Goal: Information Seeking & Learning: Check status

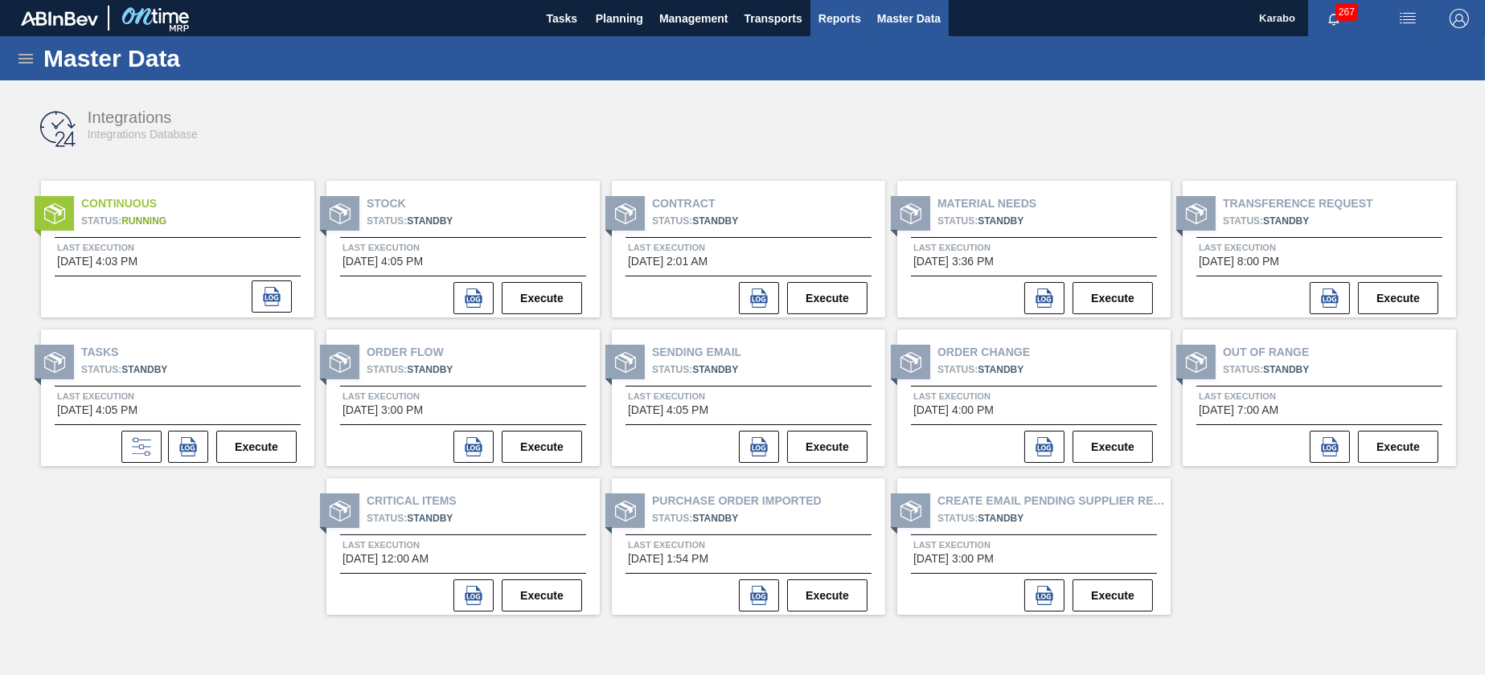
click at [831, 21] on span "Reports" at bounding box center [839, 18] width 43 height 19
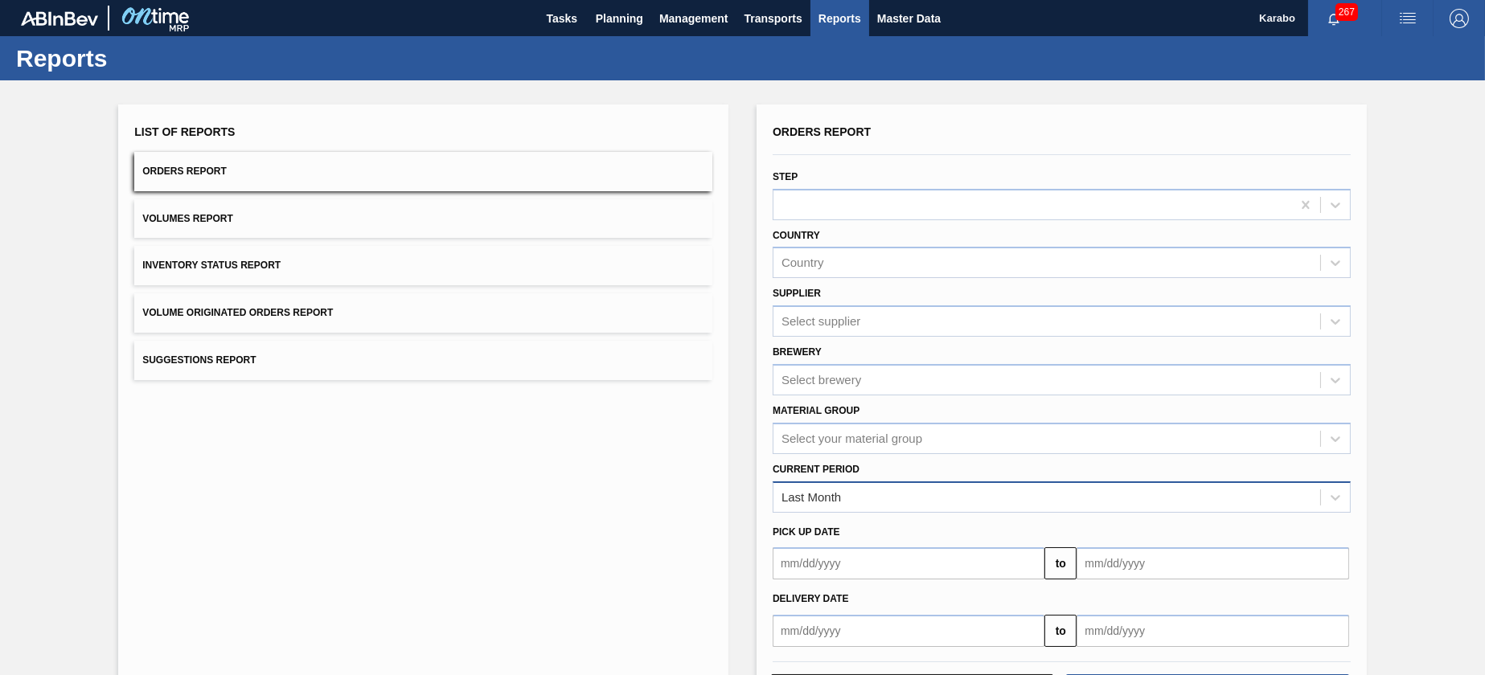
click at [1030, 481] on div "Last Month" at bounding box center [1061, 496] width 578 height 31
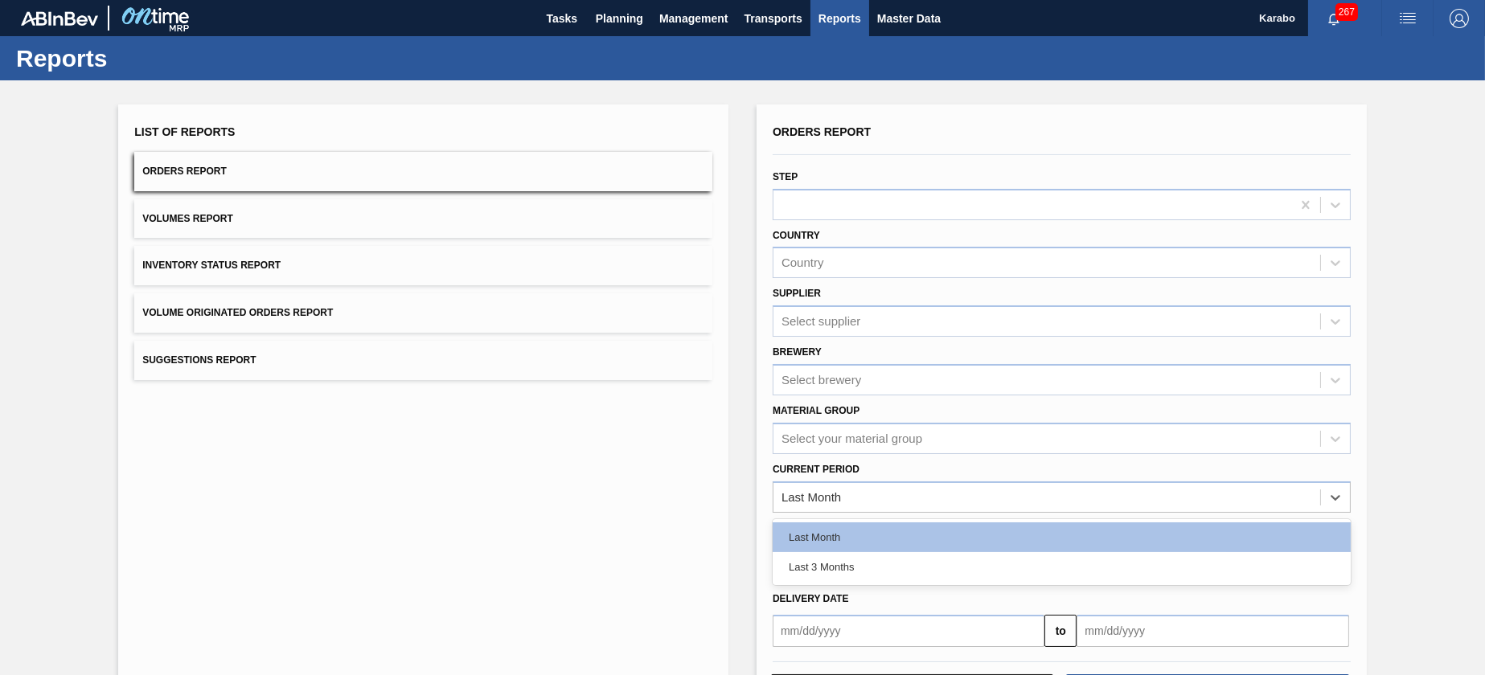
click at [1008, 549] on div "Last Month" at bounding box center [1061, 537] width 578 height 30
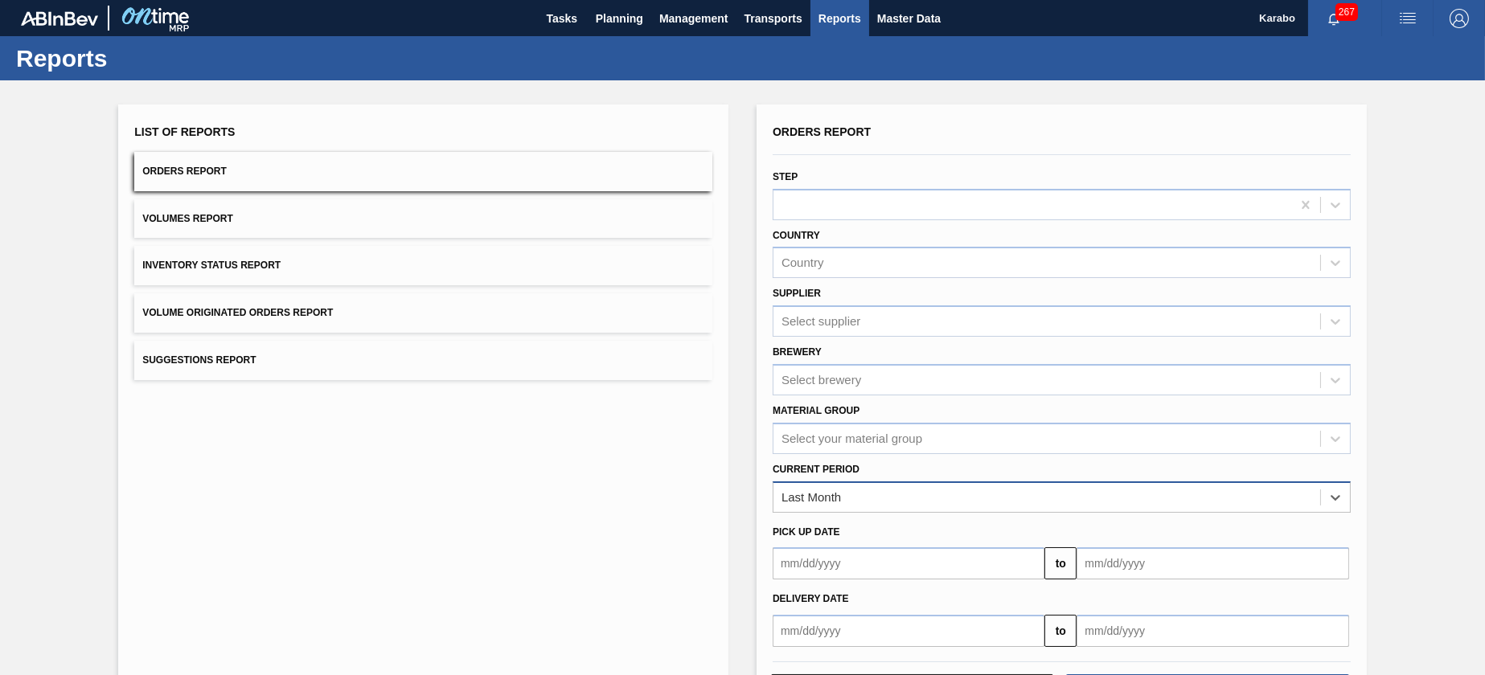
click at [924, 501] on div "Last Month" at bounding box center [1046, 496] width 547 height 23
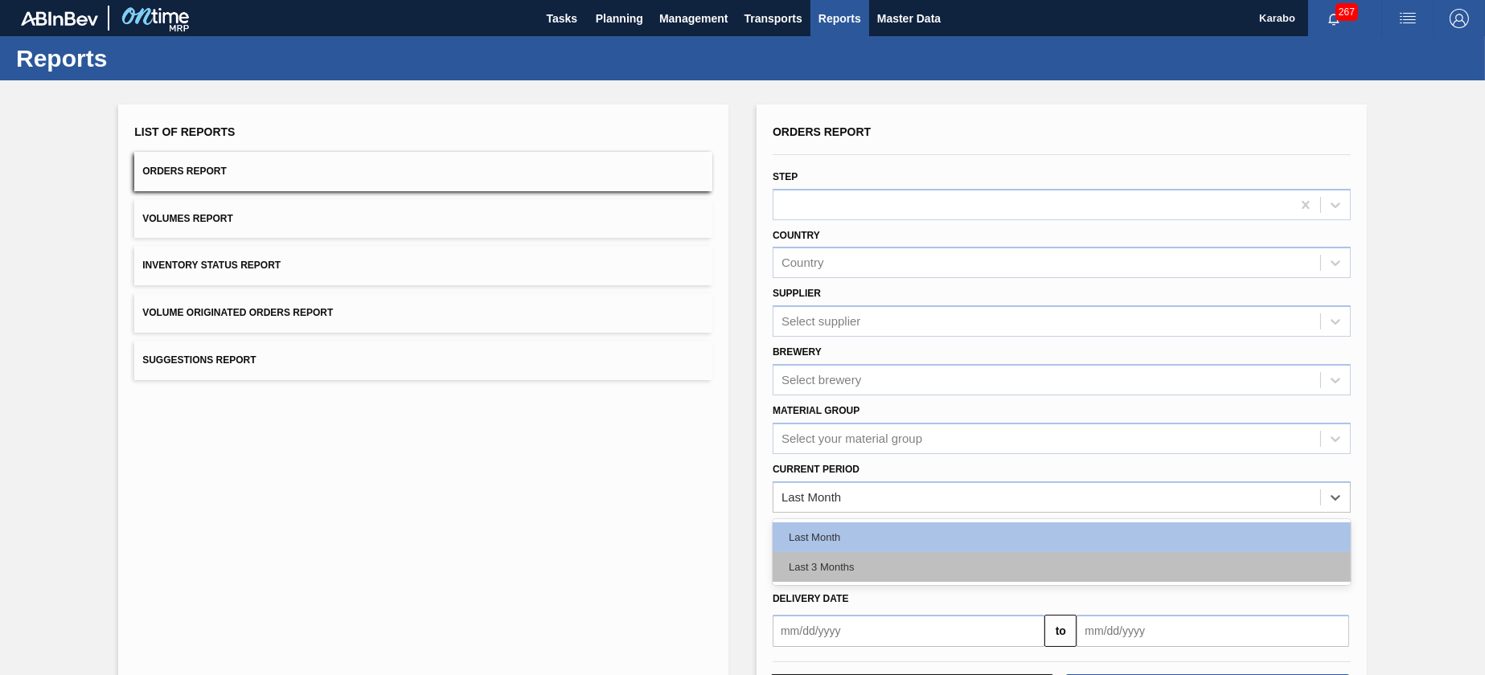
click at [907, 565] on div "Last 3 Months" at bounding box center [1061, 567] width 578 height 30
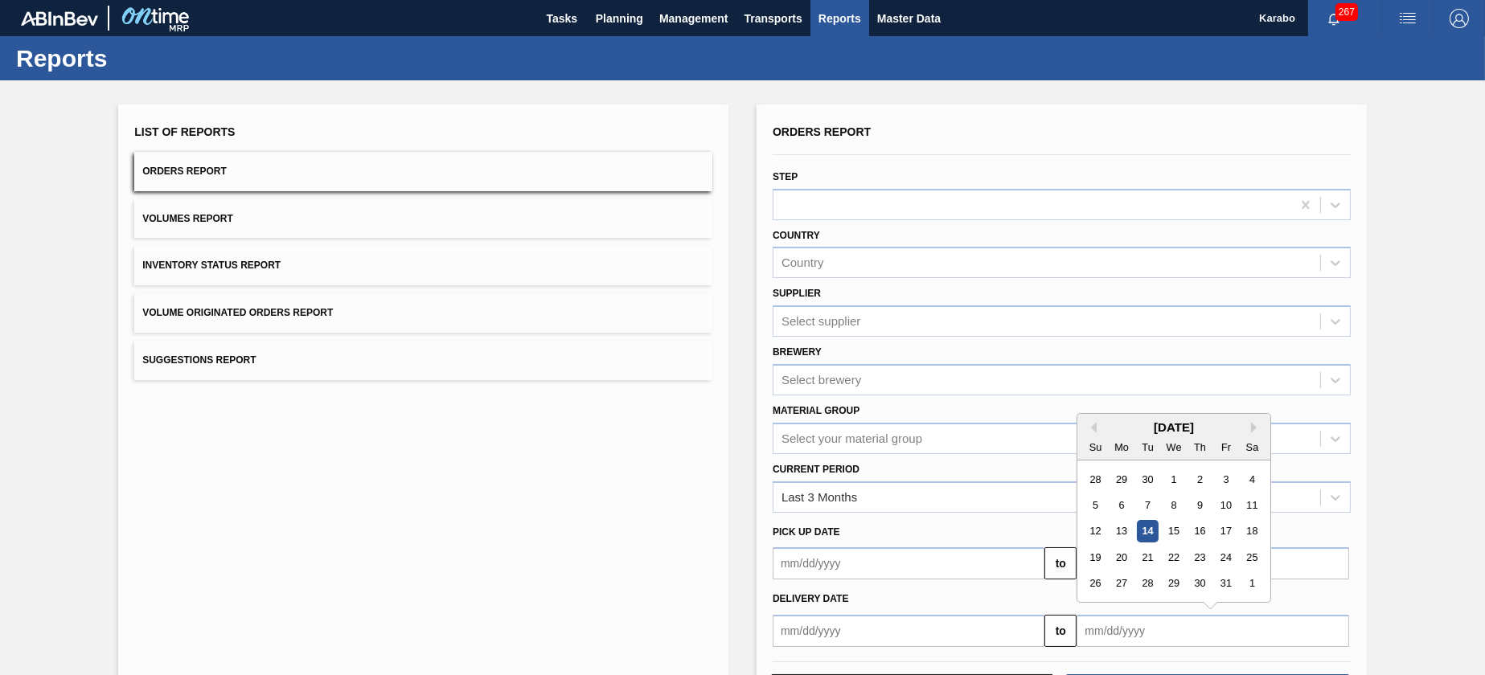
click at [1105, 629] on input "text" at bounding box center [1212, 631] width 272 height 32
click at [1248, 477] on div "4" at bounding box center [1252, 480] width 22 height 22
type input "[DATE]"
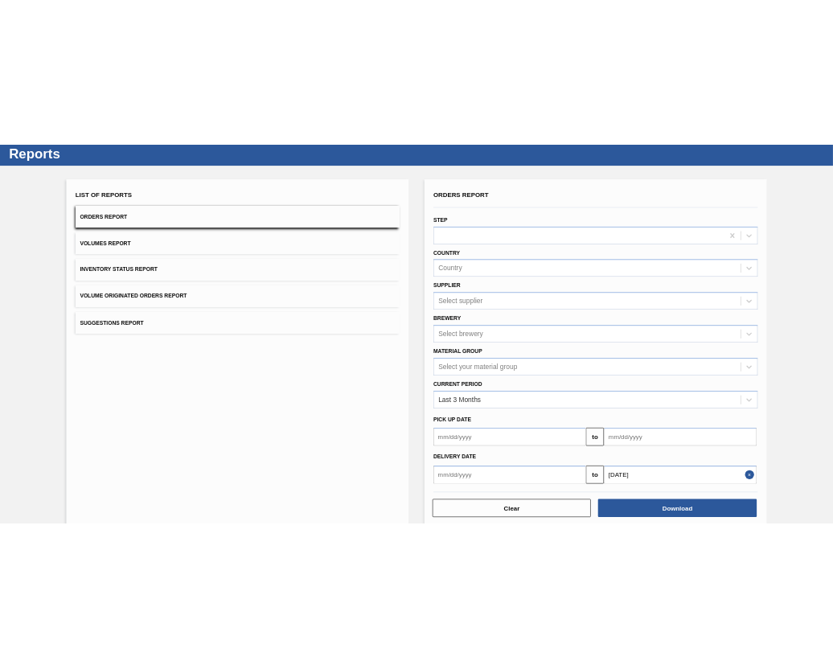
scroll to position [68, 0]
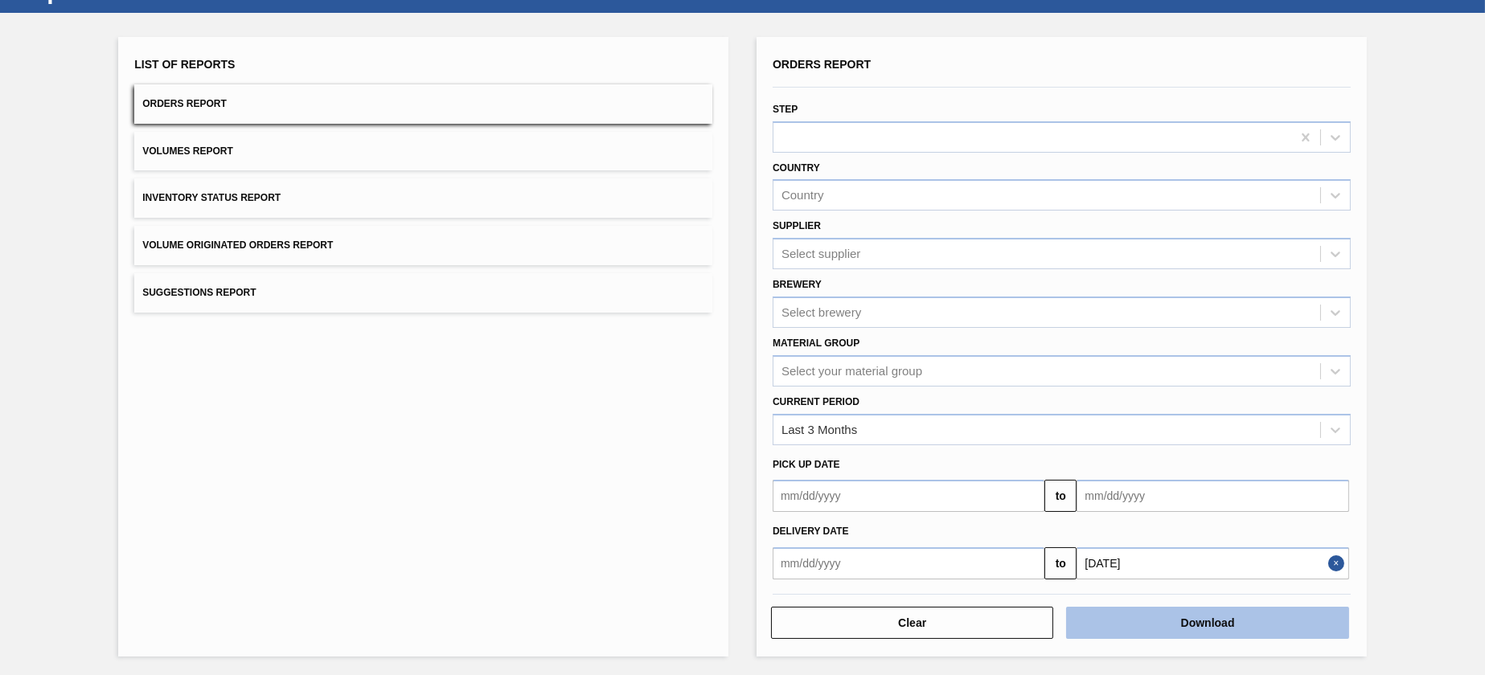
click at [1170, 611] on button "Download" at bounding box center [1207, 623] width 282 height 32
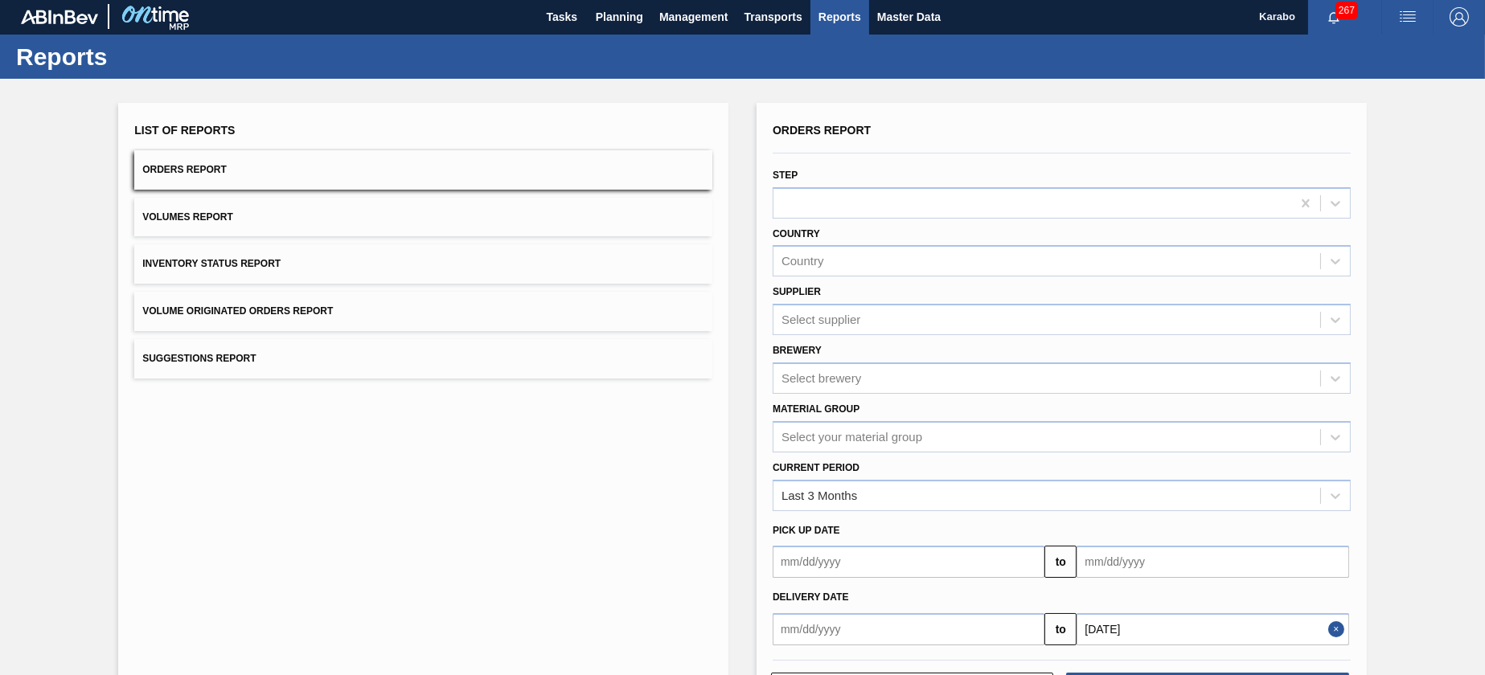
scroll to position [0, 0]
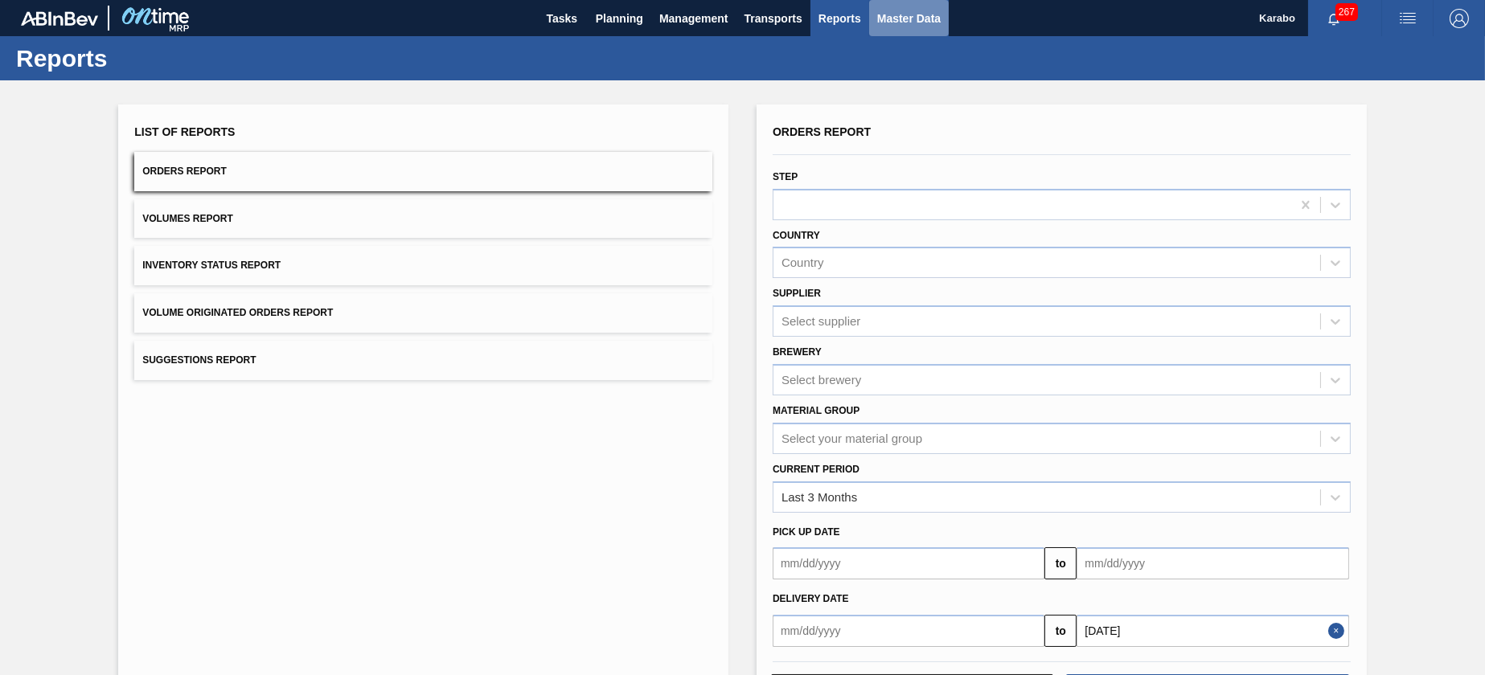
click at [903, 25] on span "Master Data" at bounding box center [908, 18] width 63 height 19
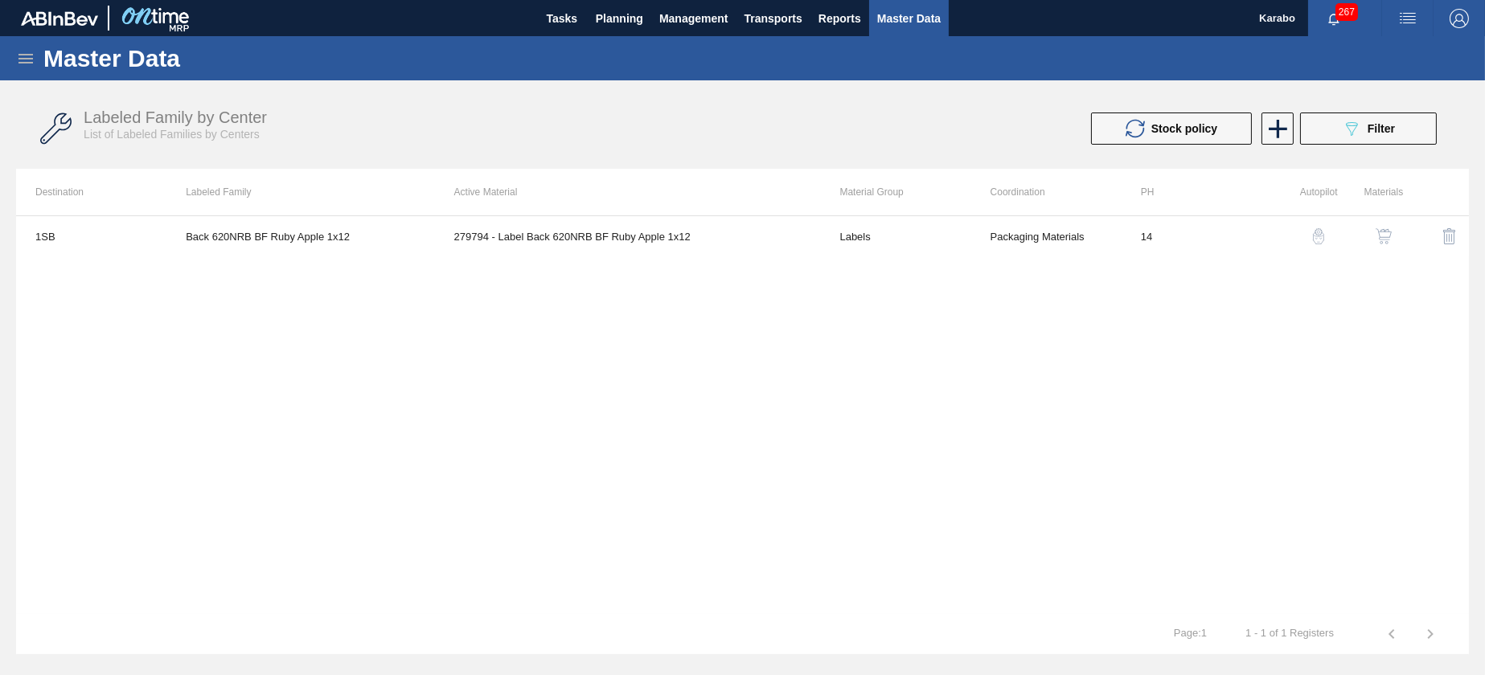
click at [29, 54] on icon at bounding box center [25, 59] width 14 height 10
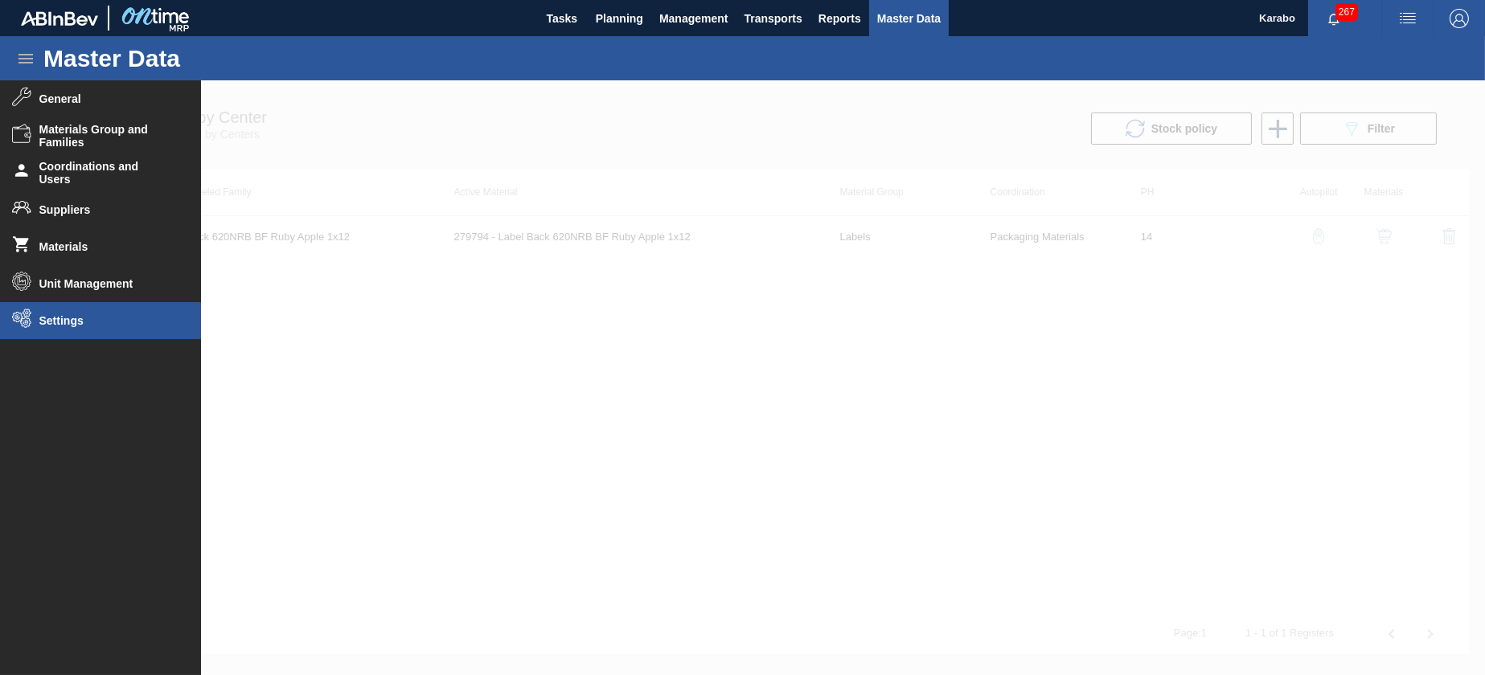
click at [170, 327] on li "Settings" at bounding box center [100, 320] width 201 height 37
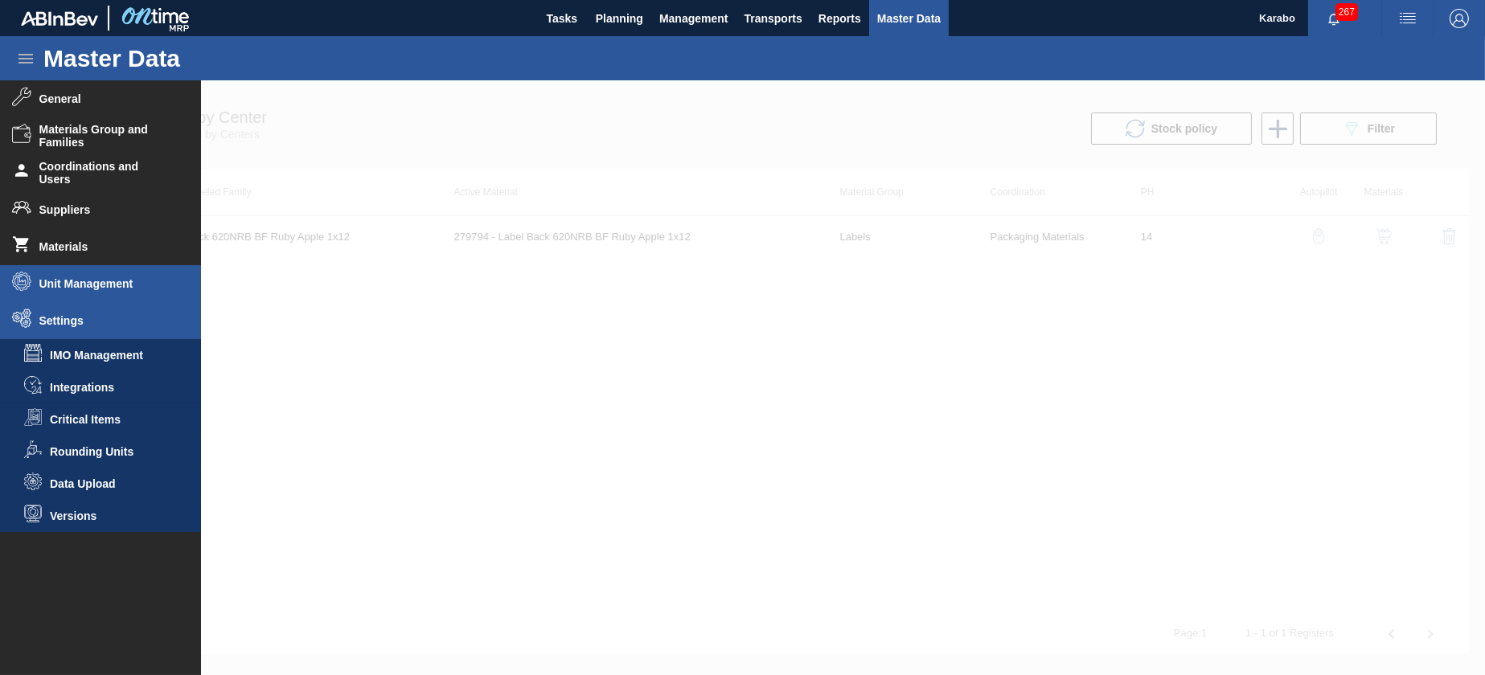
click at [121, 281] on span "Unit Management" at bounding box center [105, 283] width 133 height 13
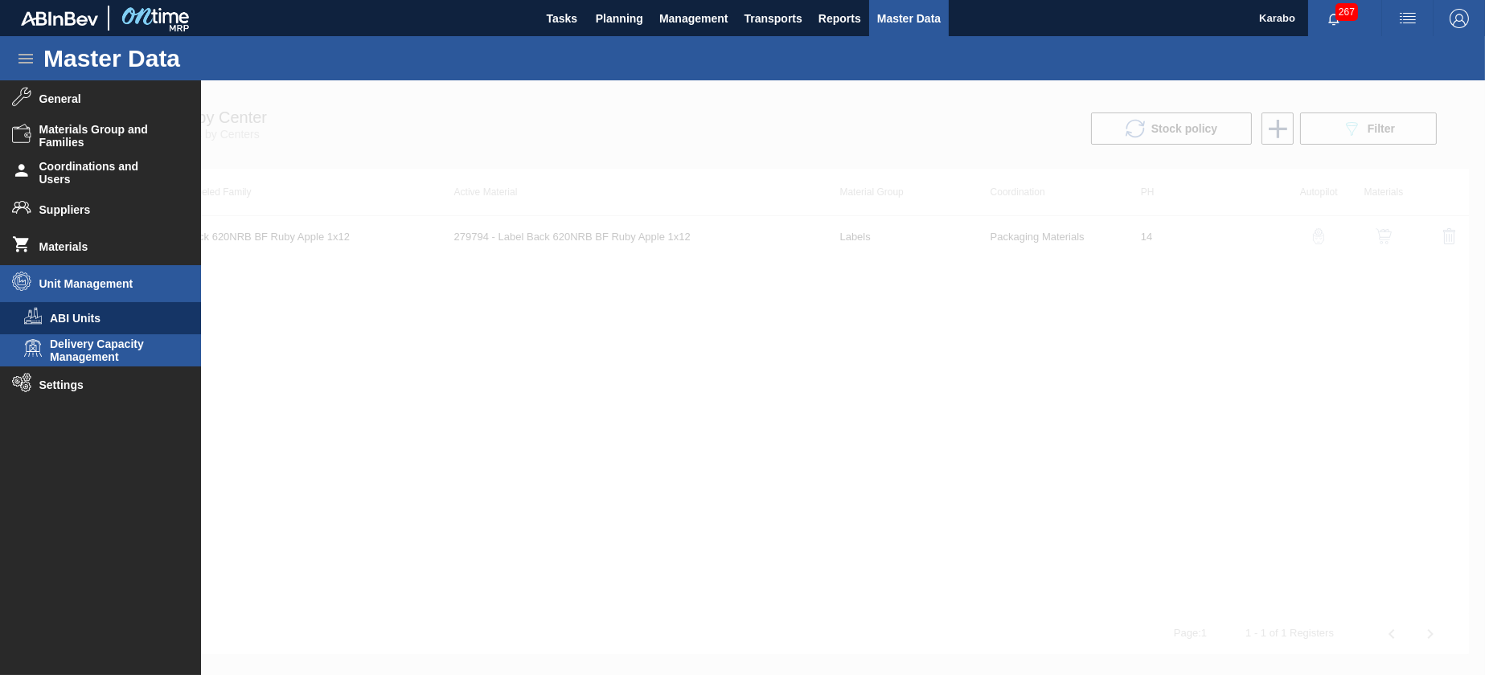
click at [151, 340] on span "Delivery Capacity Management" at bounding box center [112, 351] width 124 height 26
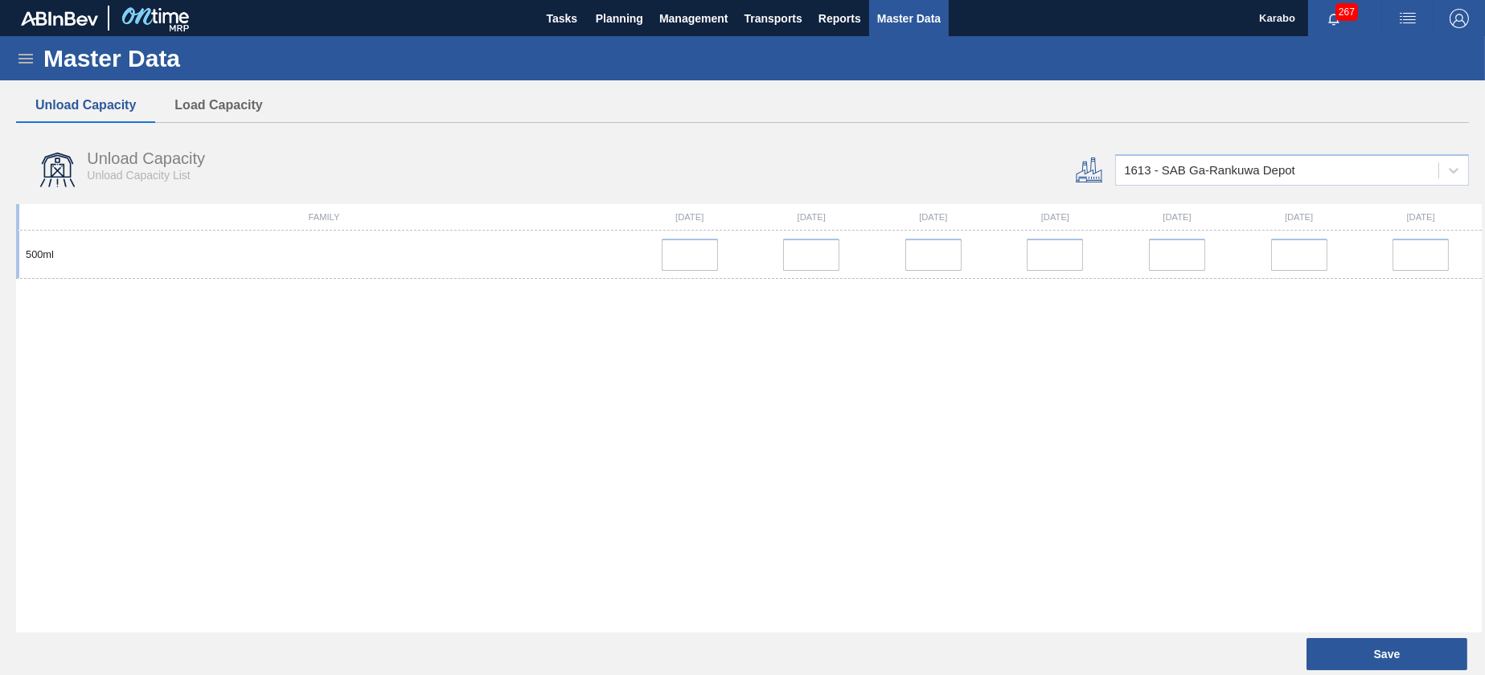
click at [227, 87] on div "Master Data General Materials Group and Families Coordinations and Users Suppli…" at bounding box center [742, 345] width 1485 height 619
click at [254, 120] on button "Load Capacity" at bounding box center [218, 105] width 126 height 34
click at [1458, 170] on icon at bounding box center [1453, 170] width 16 height 16
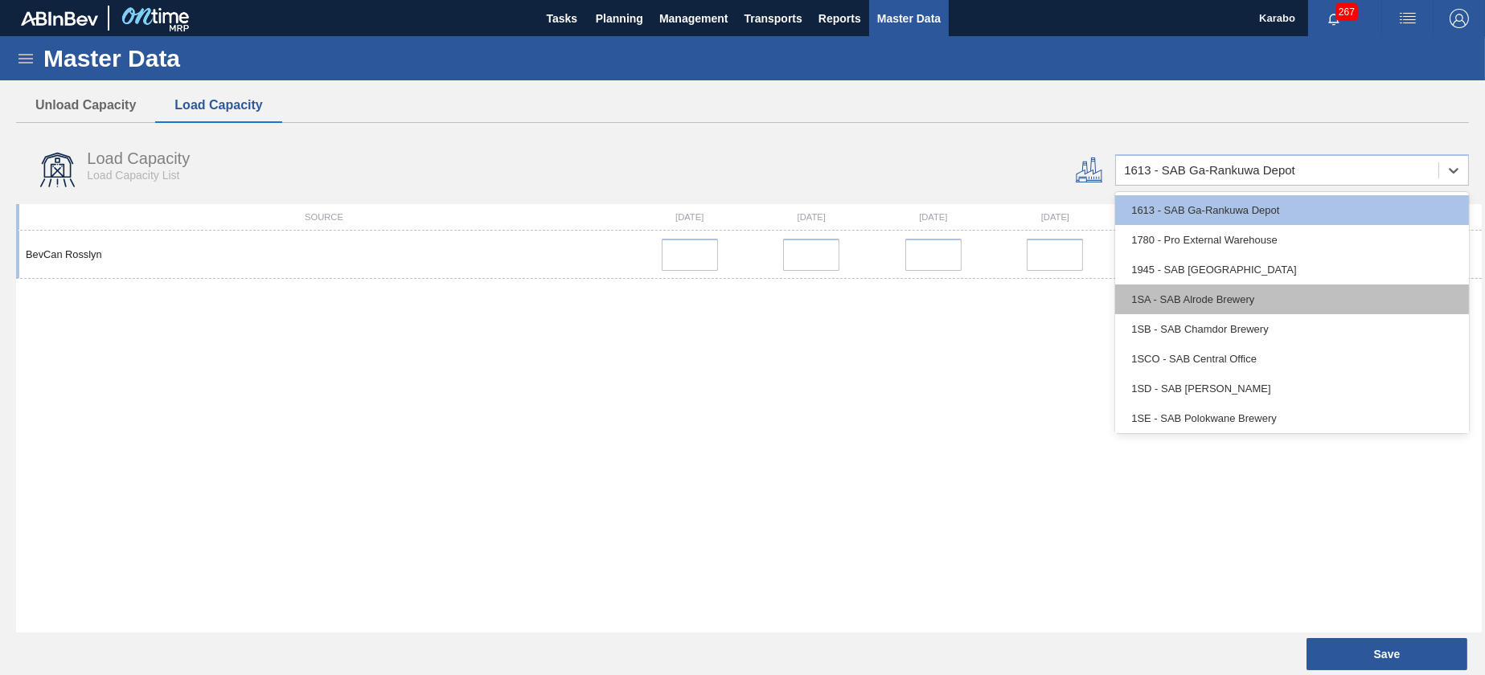
click at [1234, 296] on div "1SA - SAB Alrode Brewery" at bounding box center [1292, 300] width 354 height 30
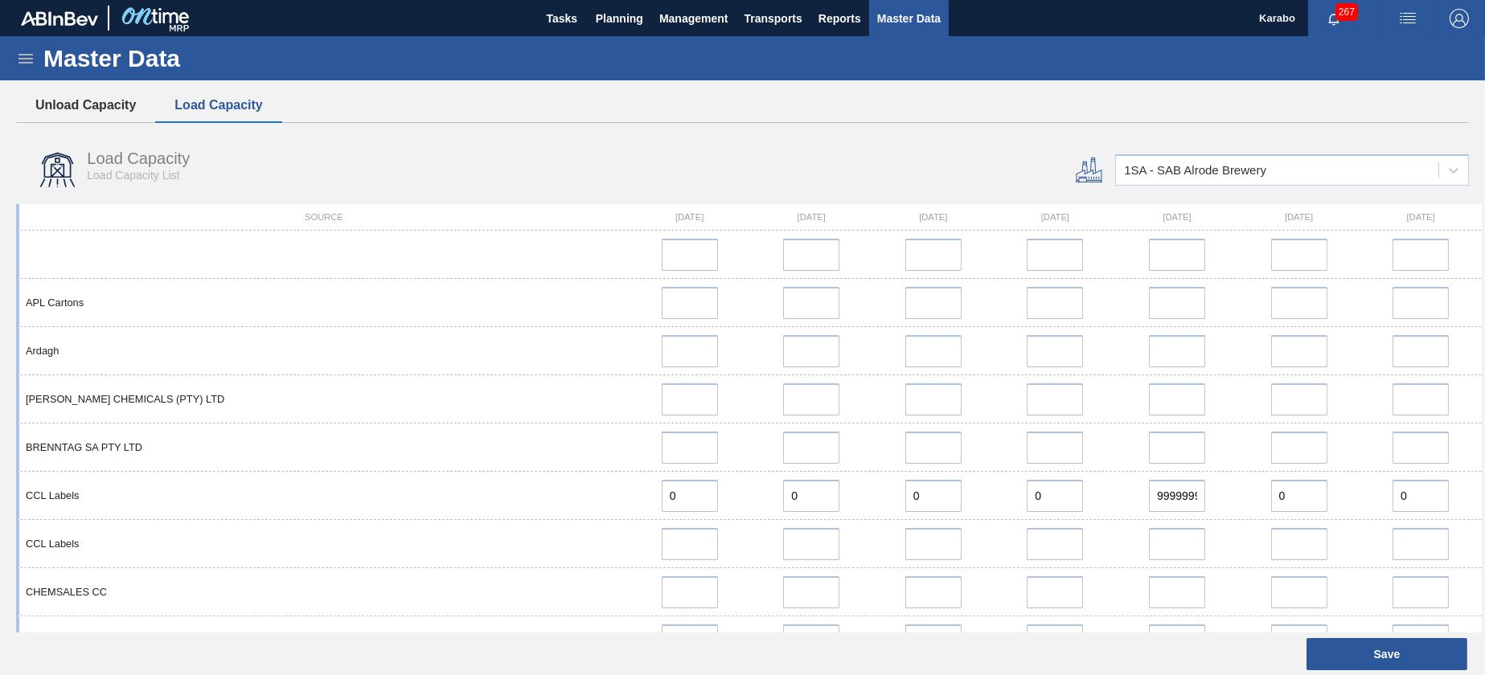
click at [119, 104] on button "Unload Capacity" at bounding box center [85, 105] width 139 height 34
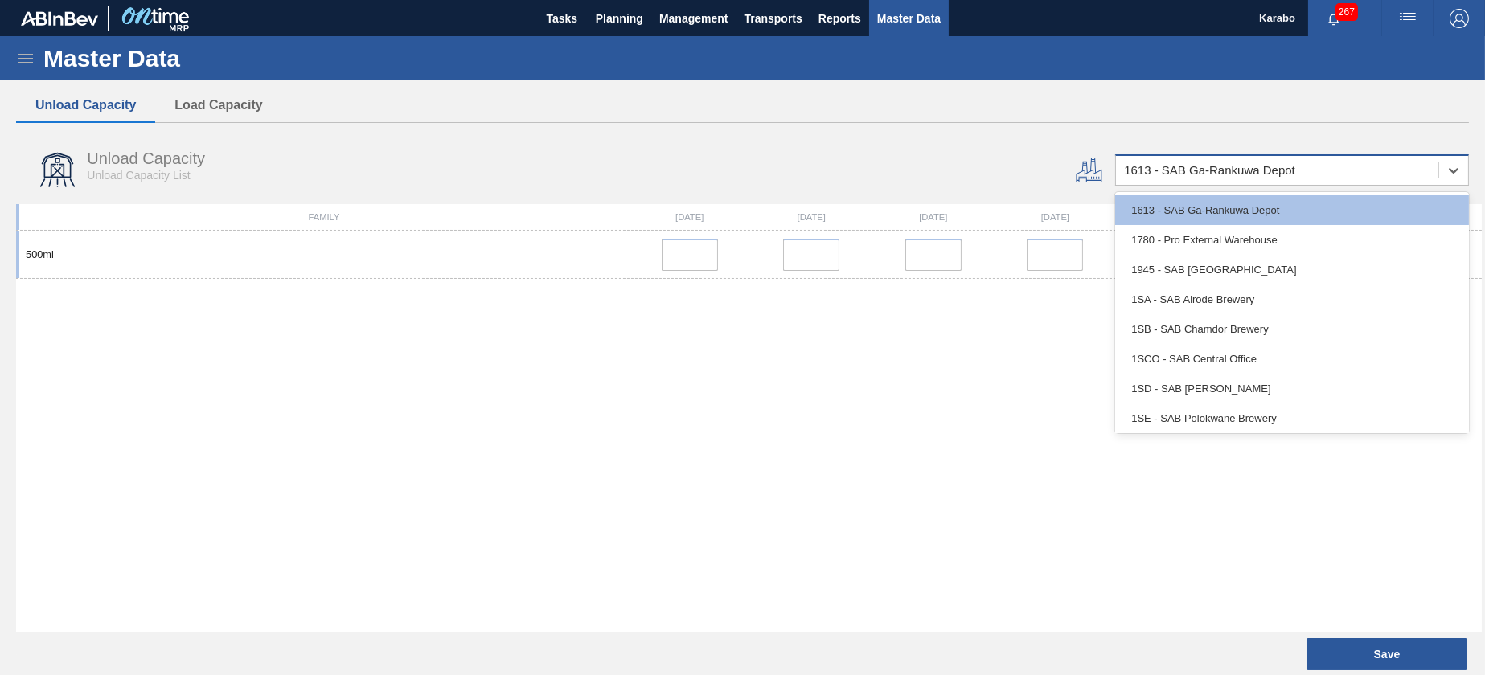
click at [1366, 178] on div "1613 - SAB Ga-Rankuwa Depot" at bounding box center [1277, 170] width 322 height 23
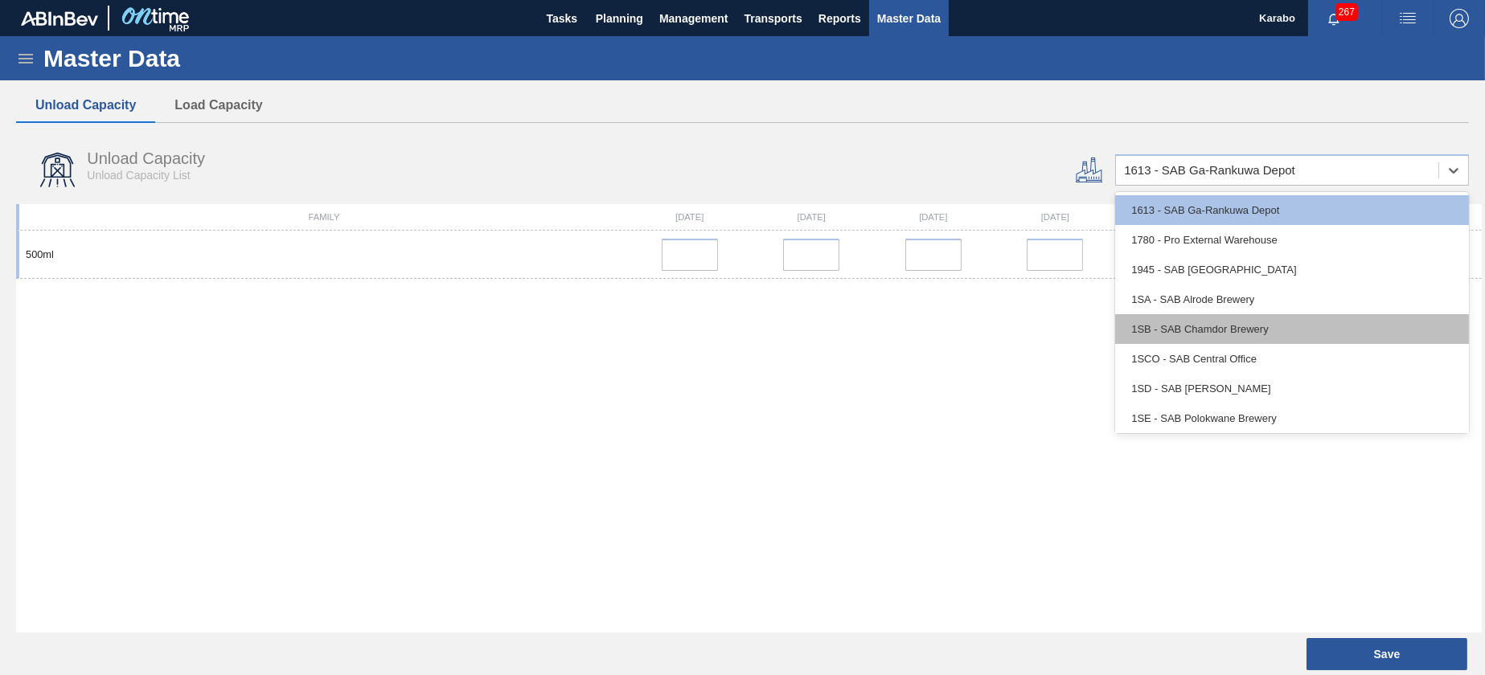
click at [1214, 338] on div "1SB - SAB Chamdor Brewery" at bounding box center [1292, 329] width 354 height 30
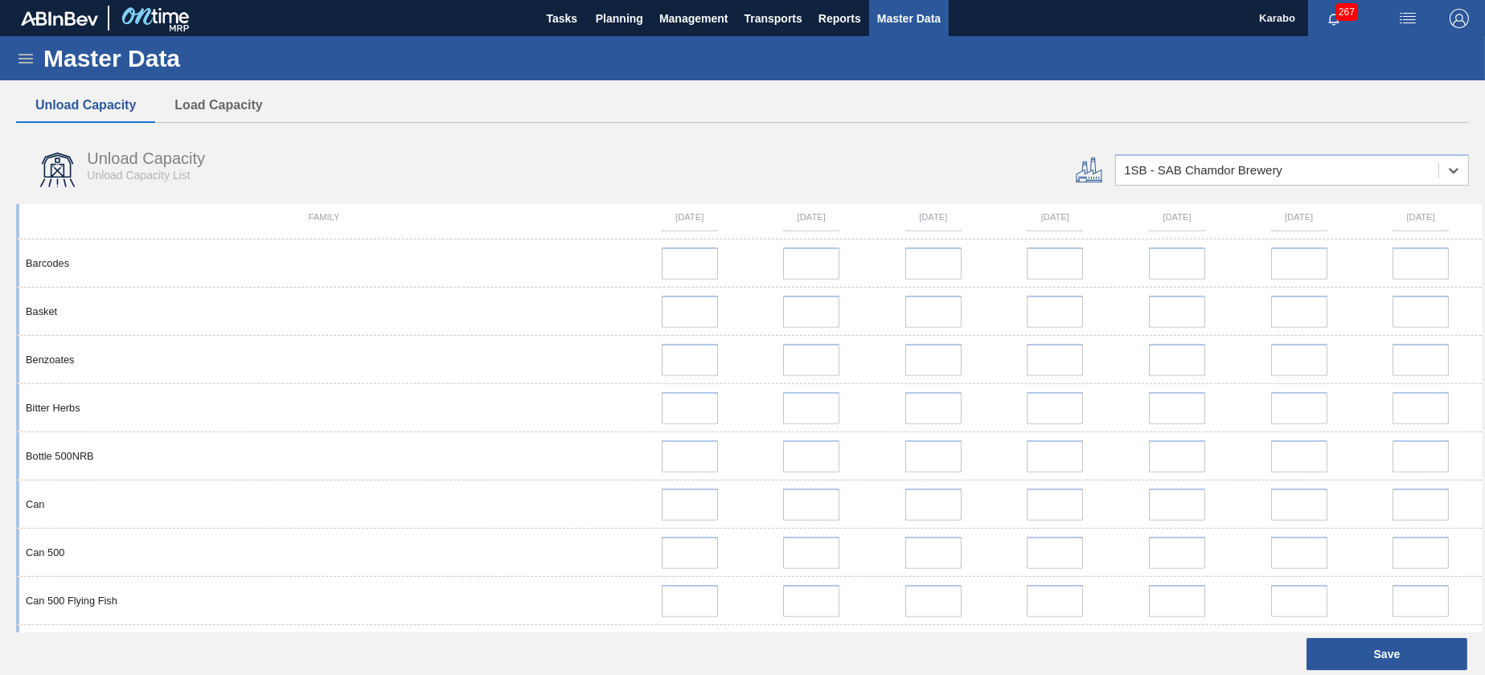
scroll to position [1688, 0]
click at [619, 27] on button "Planning" at bounding box center [619, 18] width 63 height 36
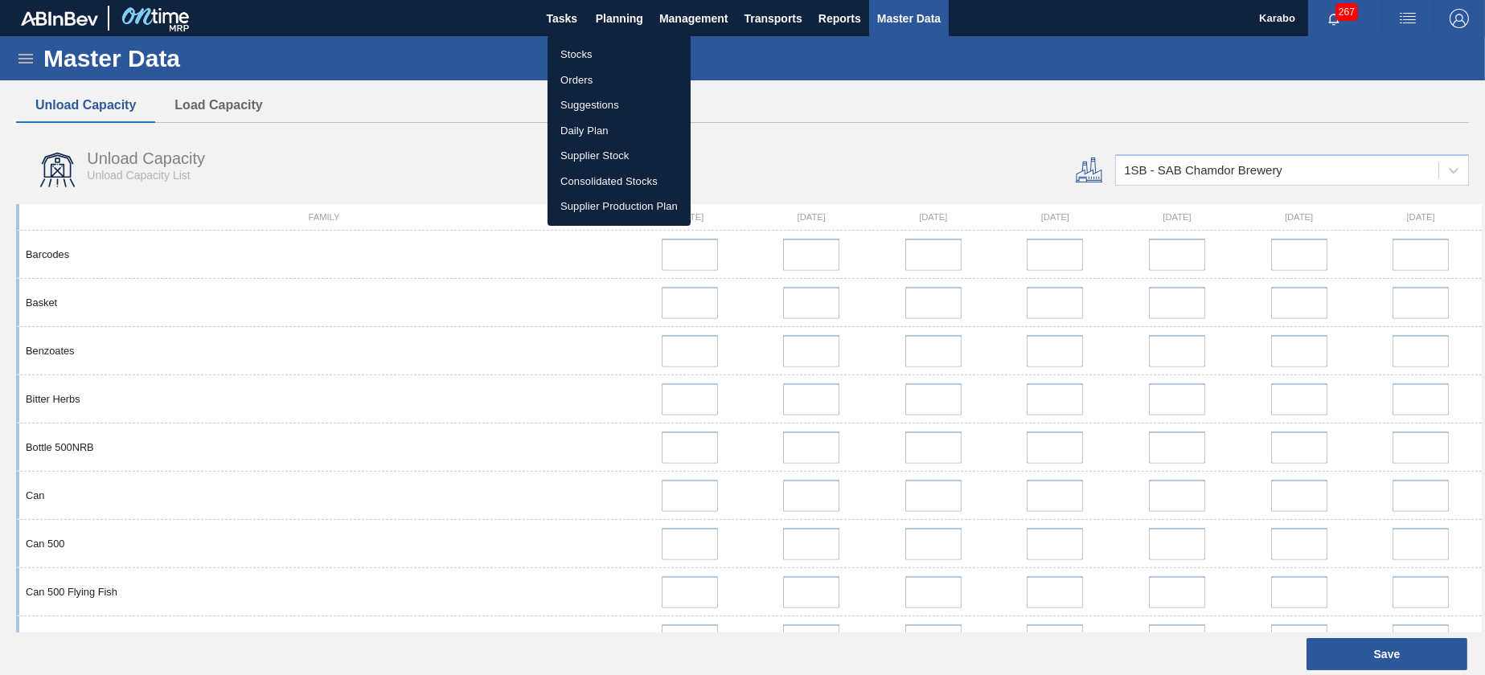
drag, startPoint x: 596, startPoint y: 56, endPoint x: 703, endPoint y: 106, distance: 118.7
click at [596, 55] on li "Stocks" at bounding box center [618, 55] width 143 height 26
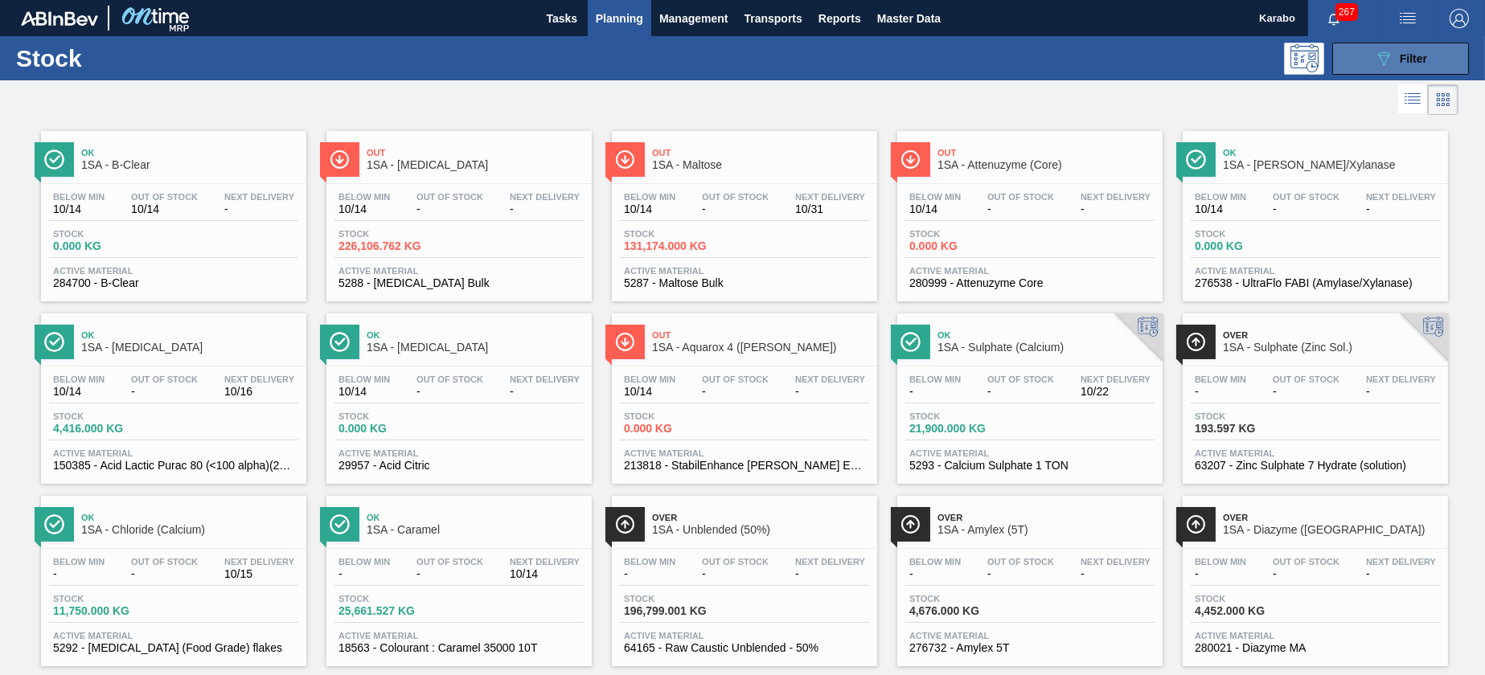
click at [1354, 49] on button "089F7B8B-B2A5-4AFE-B5C0-19BA573D28AC Filter" at bounding box center [1400, 59] width 137 height 32
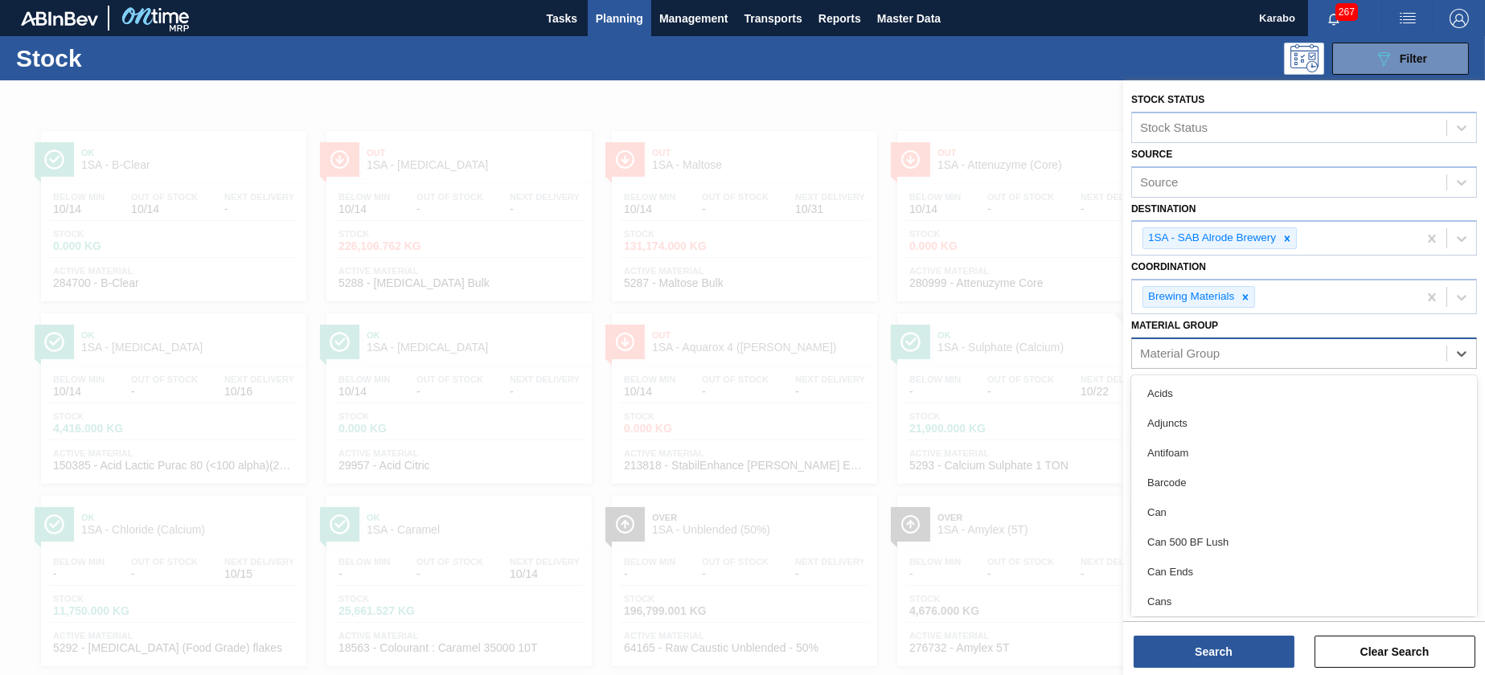
click at [1246, 347] on div "Material Group" at bounding box center [1289, 353] width 314 height 23
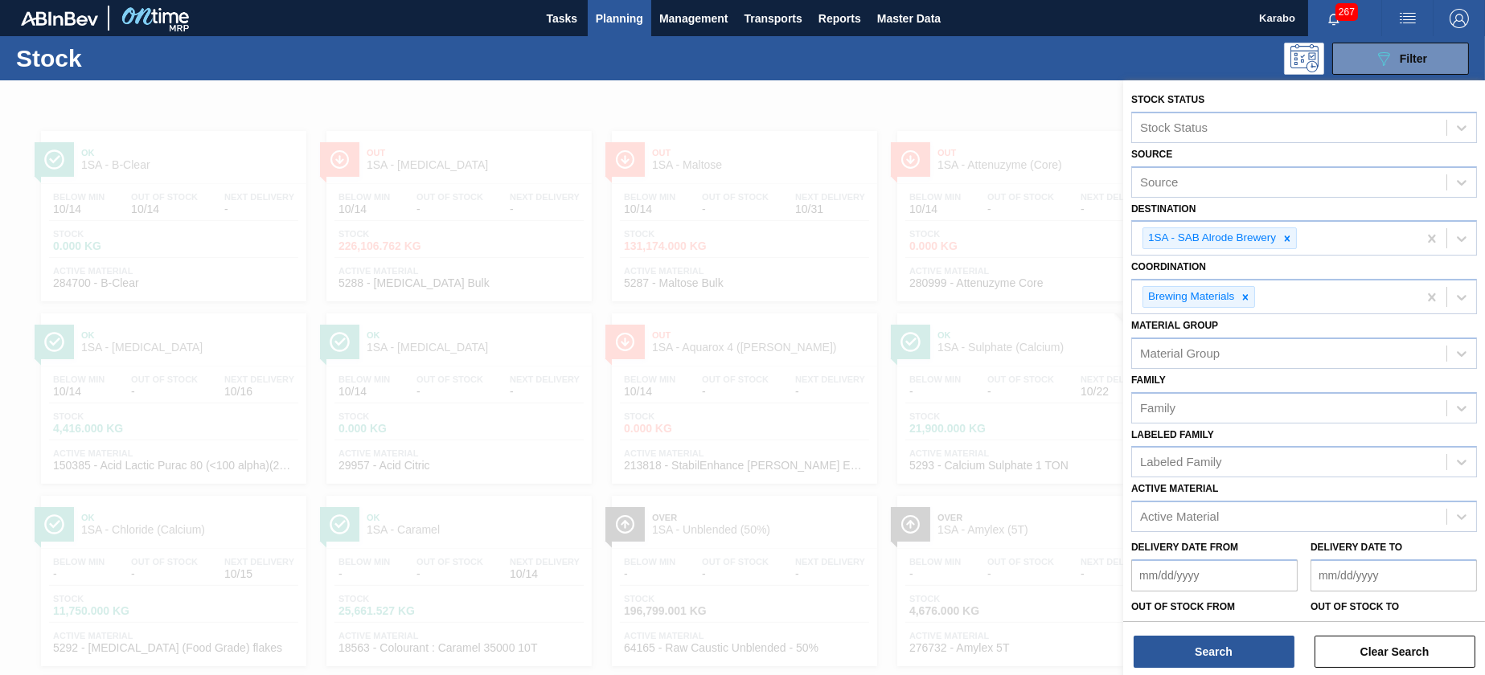
click at [1268, 332] on div "Material [PERSON_NAME] Group" at bounding box center [1304, 341] width 346 height 55
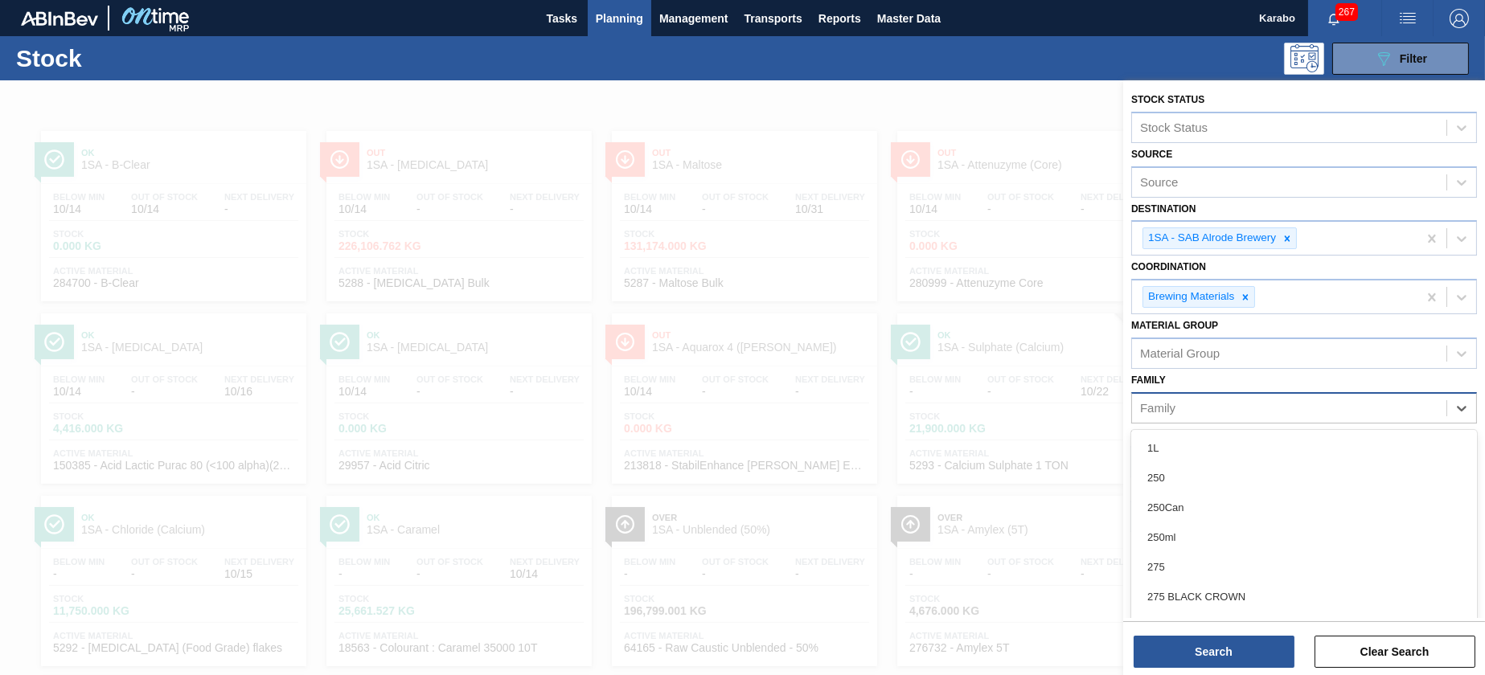
click at [1247, 406] on div "Family" at bounding box center [1289, 407] width 314 height 23
click at [1256, 380] on div "Family option 1L focused, 1 of 101. 101 results available. Use Up and Down to c…" at bounding box center [1304, 396] width 346 height 55
